Goal: Task Accomplishment & Management: Manage account settings

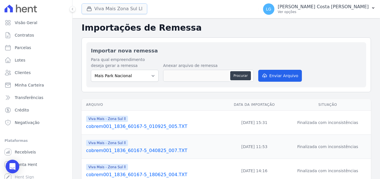
click at [108, 9] on button "Viva Mais Zona Sul Ll" at bounding box center [115, 8] width 66 height 11
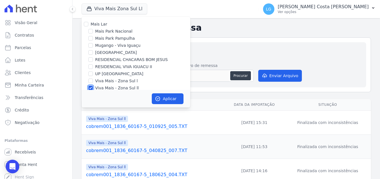
click at [89, 86] on input "Viva Mais - Zona Sul ll" at bounding box center [90, 88] width 5 height 5
checkbox input "false"
click at [92, 55] on div at bounding box center [90, 53] width 5 height 6
click at [91, 52] on input "[GEOGRAPHIC_DATA]" at bounding box center [90, 52] width 5 height 5
checkbox input "true"
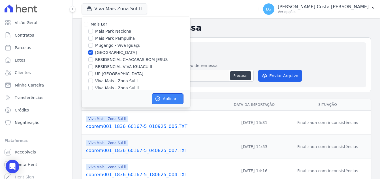
click at [164, 99] on button "Aplicar" at bounding box center [168, 98] width 32 height 11
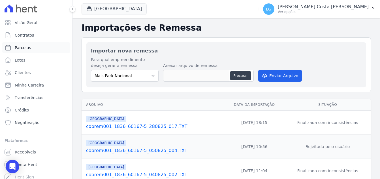
click at [27, 47] on span "Parcelas" at bounding box center [23, 48] width 16 height 6
select select
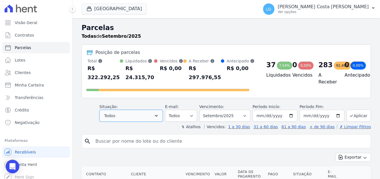
click at [153, 117] on button "Todos" at bounding box center [130, 116] width 63 height 12
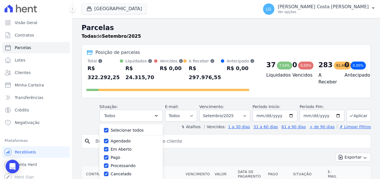
click at [125, 129] on label "Selecionar todos" at bounding box center [127, 130] width 33 height 5
click at [108, 129] on input "Selecionar todos" at bounding box center [106, 130] width 5 height 5
checkbox input "false"
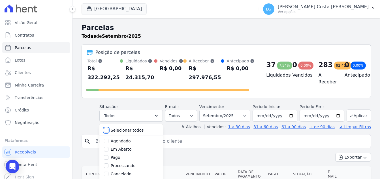
checkbox input "false"
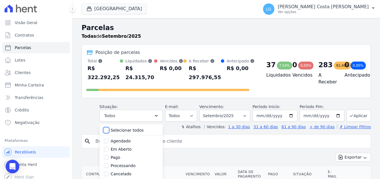
checkbox input "false"
click at [122, 150] on label "Em Aberto" at bounding box center [121, 149] width 21 height 5
click at [108, 150] on input "Em Aberto" at bounding box center [106, 149] width 5 height 5
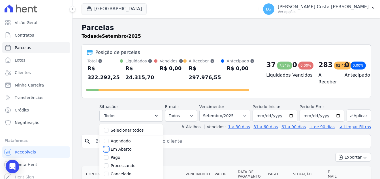
checkbox input "true"
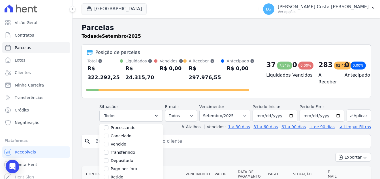
scroll to position [85, 0]
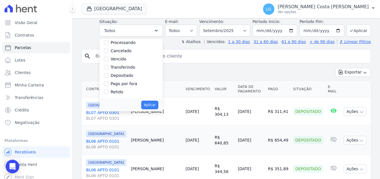
click at [157, 106] on button "Aplicar" at bounding box center [149, 105] width 17 height 8
select select "pending"
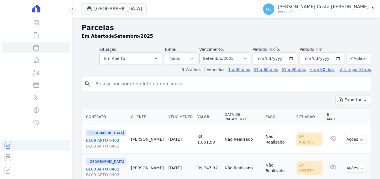
select select
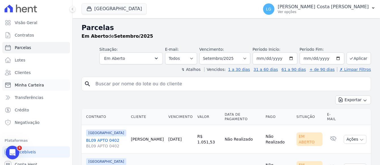
drag, startPoint x: 30, startPoint y: 86, endPoint x: 34, endPoint y: 84, distance: 4.2
click at [30, 86] on span "Minha Carteira" at bounding box center [29, 85] width 29 height 6
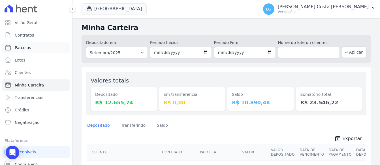
click at [27, 51] on link "Parcelas" at bounding box center [36, 47] width 68 height 11
select select
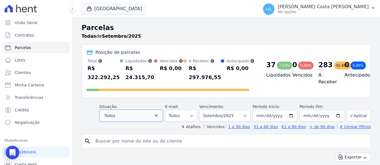
click at [163, 116] on button "Todos" at bounding box center [130, 116] width 63 height 12
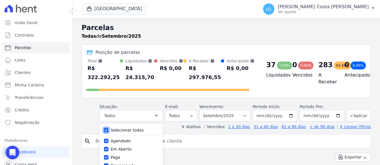
click at [108, 131] on input "Selecionar todos" at bounding box center [106, 130] width 5 height 5
checkbox input "false"
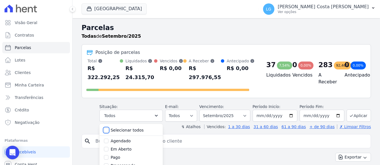
checkbox input "false"
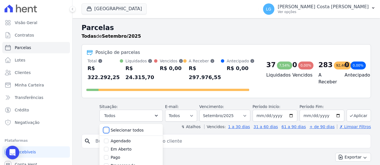
checkbox input "false"
click at [108, 149] on input "Em Aberto" at bounding box center [106, 149] width 5 height 5
checkbox input "true"
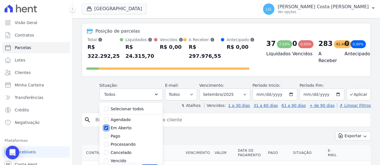
scroll to position [57, 0]
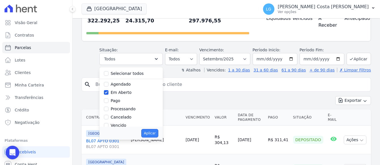
click at [158, 135] on button "Aplicar" at bounding box center [149, 133] width 17 height 8
select select "pending"
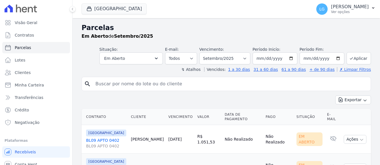
select select
click at [349, 98] on button "Exportar" at bounding box center [353, 99] width 36 height 9
click at [358, 121] on span "Exportar CSV" at bounding box center [352, 123] width 30 height 6
click at [175, 35] on div "Em Aberto de Setembro/2025" at bounding box center [226, 36] width 289 height 7
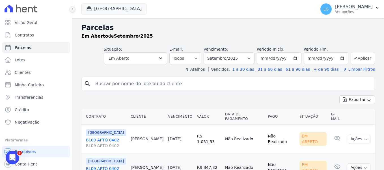
click at [73, 10] on icon at bounding box center [72, 8] width 3 height 3
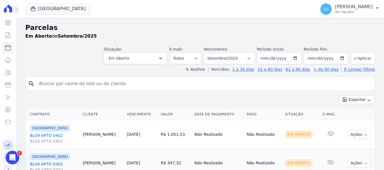
click at [17, 10] on icon at bounding box center [16, 8] width 3 height 3
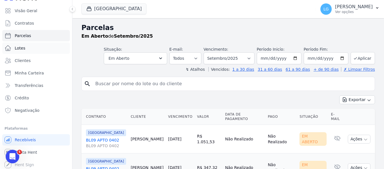
scroll to position [13, 0]
click at [368, 11] on p "Ver opções" at bounding box center [354, 12] width 38 height 5
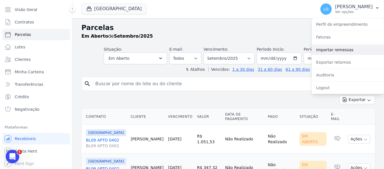
click at [338, 48] on link "Importar remessas" at bounding box center [348, 50] width 72 height 10
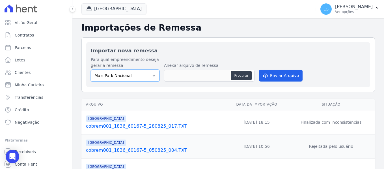
click at [152, 75] on select "[GEOGRAPHIC_DATA] [GEOGRAPHIC_DATA] Iguaçu [GEOGRAPHIC_DATA] RESIDENCIAL CHACAR…" at bounding box center [125, 76] width 69 height 12
select select "58c381ff-c2ab-496f-ba52-e8a80509b393"
click at [91, 70] on select "[GEOGRAPHIC_DATA] [GEOGRAPHIC_DATA] Iguaçu [GEOGRAPHIC_DATA] RESIDENCIAL CHACAR…" at bounding box center [125, 76] width 69 height 12
click at [138, 126] on link "cobrem001_1836_60167-5_280825_017.TXT" at bounding box center [155, 126] width 138 height 7
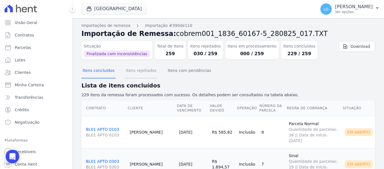
click at [146, 74] on button "Itens rejeitados" at bounding box center [141, 71] width 33 height 15
click at [171, 70] on button "Itens com pendências" at bounding box center [190, 71] width 46 height 15
click at [142, 73] on button "Itens rejeitados" at bounding box center [141, 71] width 33 height 15
click at [143, 72] on button "Itens rejeitados" at bounding box center [141, 71] width 33 height 15
click at [133, 70] on button "Itens rejeitados" at bounding box center [141, 71] width 33 height 15
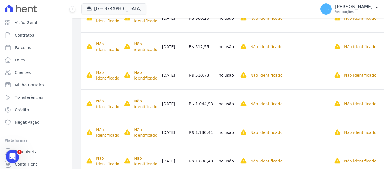
scroll to position [142, 0]
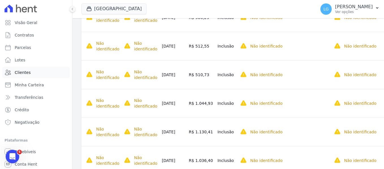
click at [27, 73] on span "Clientes" at bounding box center [23, 73] width 16 height 6
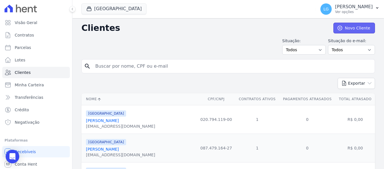
click at [342, 29] on link "Novo Cliente" at bounding box center [355, 28] width 42 height 11
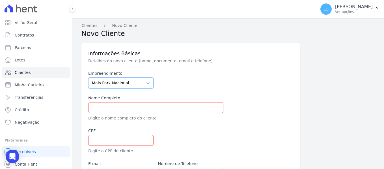
click at [146, 83] on select "[GEOGRAPHIC_DATA] [GEOGRAPHIC_DATA] Iguaçu [GEOGRAPHIC_DATA] RESIDENCIAL CHACAR…" at bounding box center [120, 83] width 65 height 11
select select "58c381ff-c2ab-496f-ba52-e8a80509b393"
click at [88, 78] on select "[GEOGRAPHIC_DATA] [GEOGRAPHIC_DATA] Iguaçu [GEOGRAPHIC_DATA] RESIDENCIAL CHACAR…" at bounding box center [120, 83] width 65 height 11
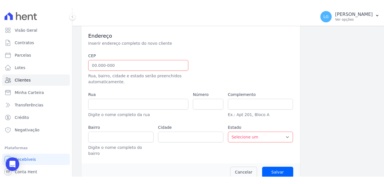
scroll to position [173, 0]
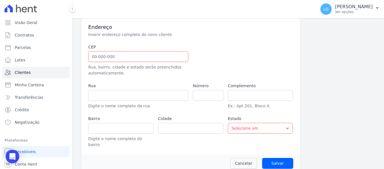
click at [238, 54] on div at bounding box center [225, 60] width 65 height 32
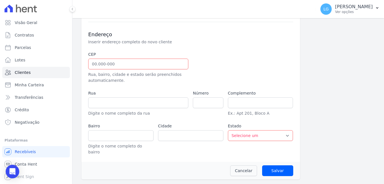
scroll to position [160, 0]
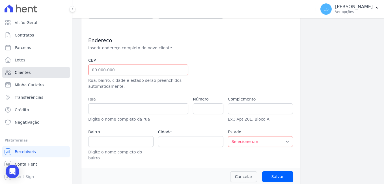
click at [17, 71] on span "Clientes" at bounding box center [23, 73] width 16 height 6
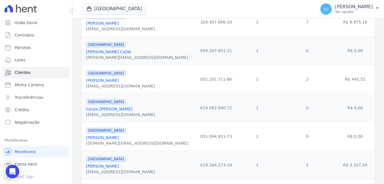
scroll to position [655, 0]
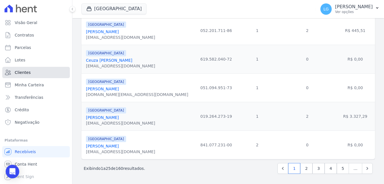
click at [38, 73] on link "Clientes" at bounding box center [36, 72] width 68 height 11
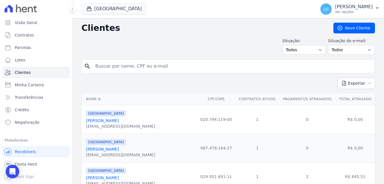
click at [358, 50] on select "Todos Confirmado Não confirmado" at bounding box center [351, 50] width 47 height 10
click at [311, 51] on select "Todos Adimplentes Inadimplentes" at bounding box center [305, 50] width 44 height 10
click at [361, 82] on button "Exportar" at bounding box center [356, 83] width 37 height 11
click at [365, 110] on link "CSV" at bounding box center [369, 107] width 32 height 10
